Goal: Information Seeking & Learning: Learn about a topic

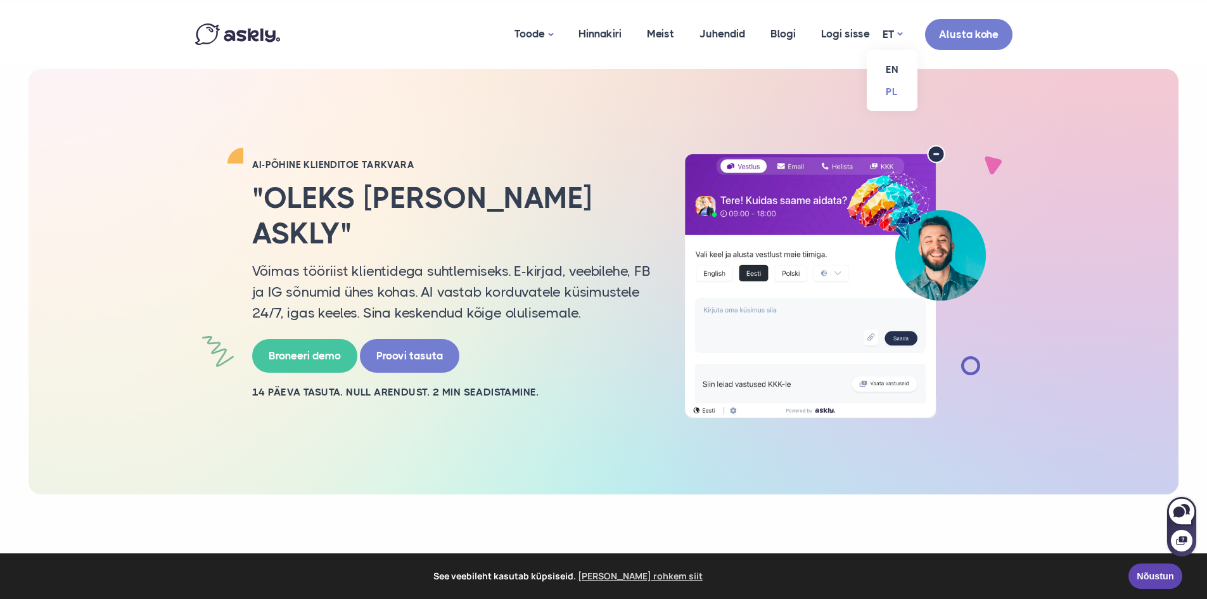
click at [891, 92] on link "PL" at bounding box center [892, 91] width 51 height 22
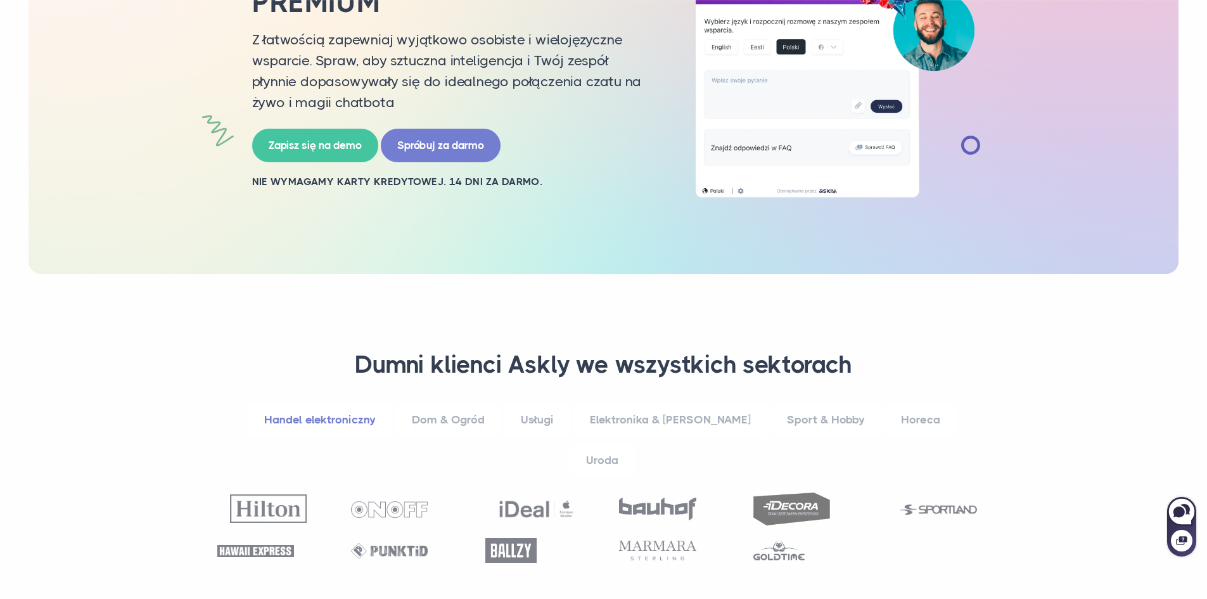
scroll to position [245, 0]
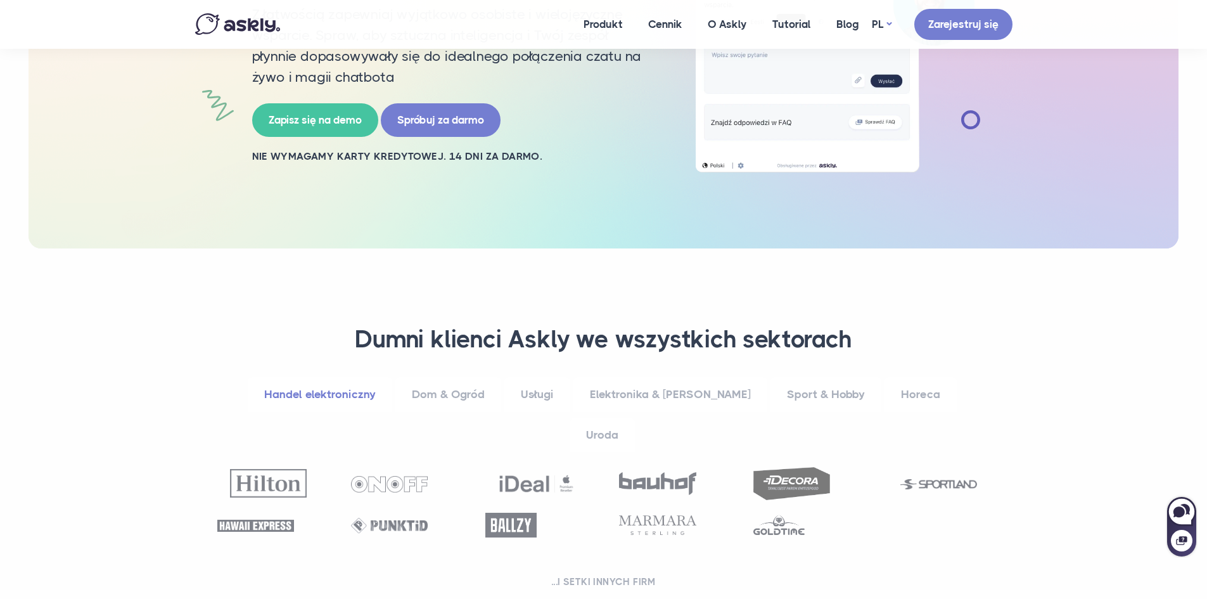
click at [884, 393] on link "Horeca" at bounding box center [920, 394] width 72 height 35
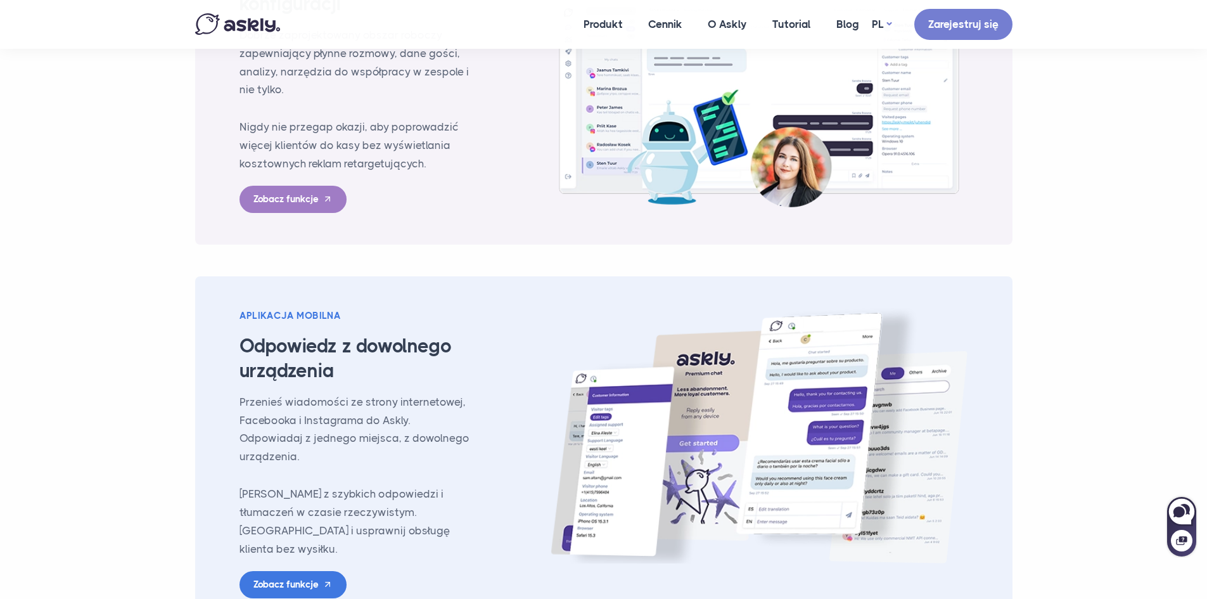
scroll to position [1588, 0]
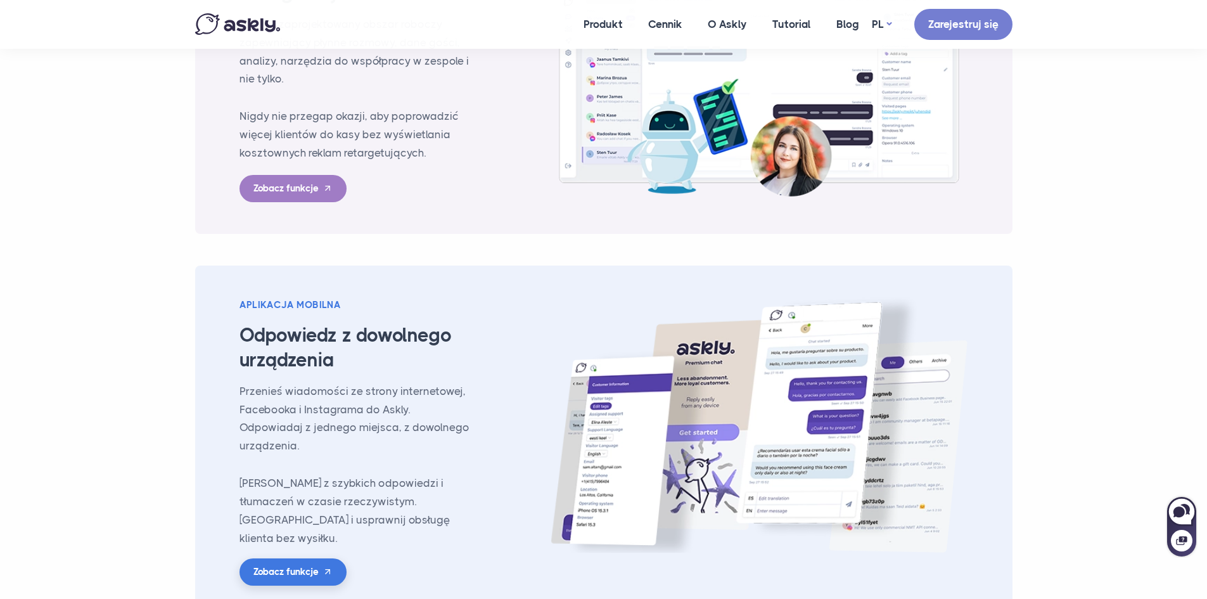
click at [302, 558] on link "Zobacz funkcje" at bounding box center [292, 571] width 107 height 27
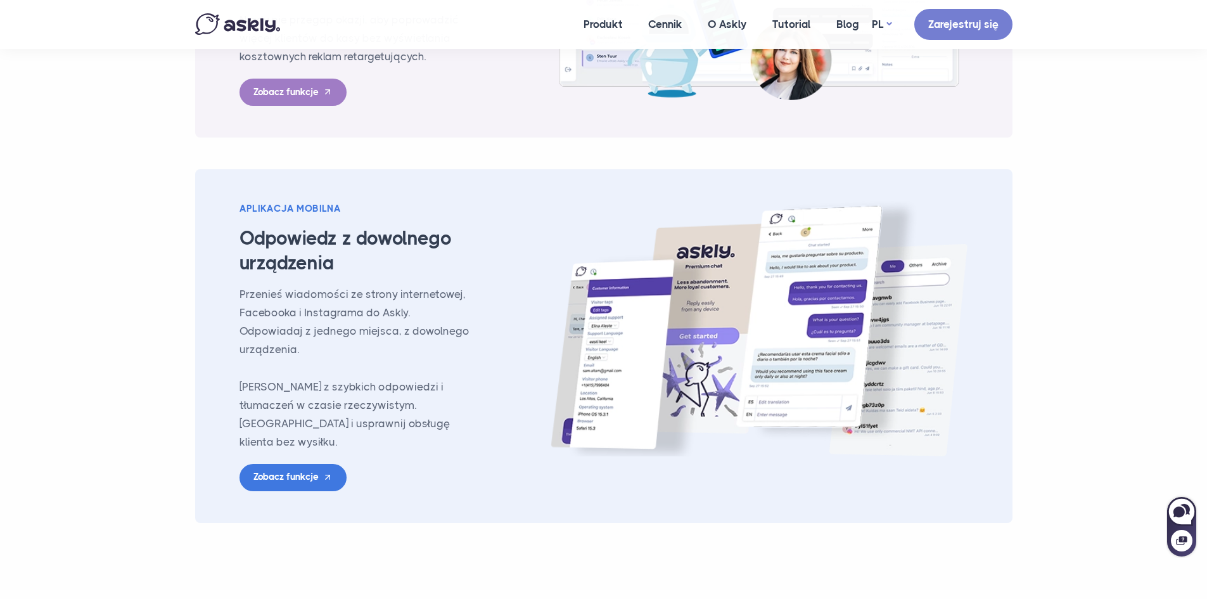
click at [599, 372] on img at bounding box center [759, 328] width 417 height 255
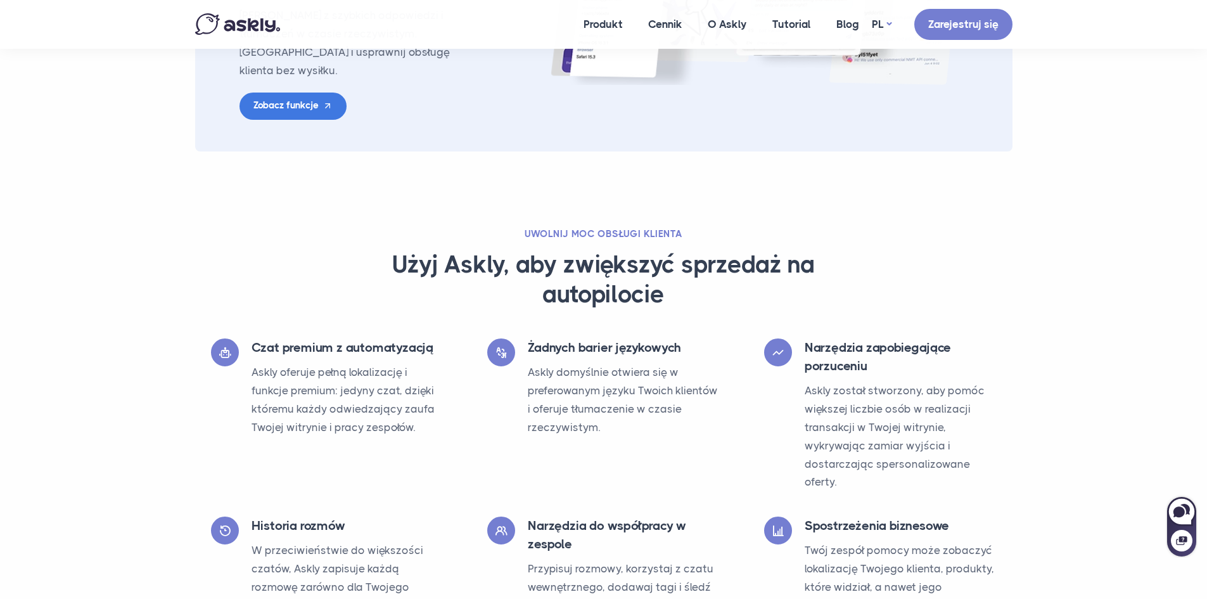
scroll to position [1968, 0]
